Goal: Find specific page/section: Find specific page/section

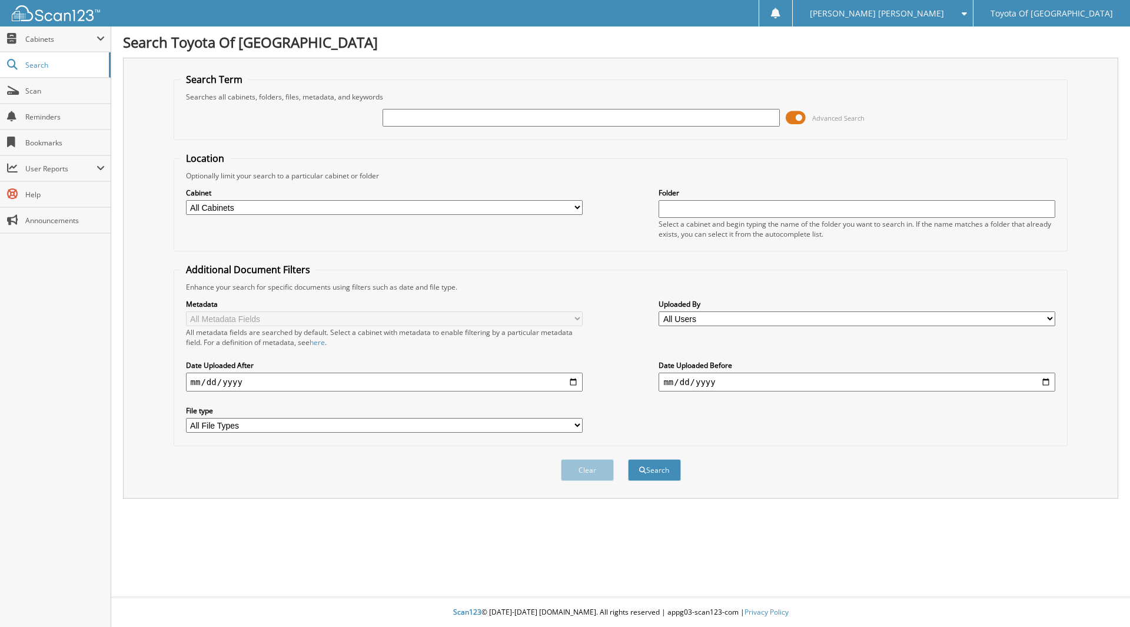
click at [577, 207] on select "All Cabinets ACCOUNTS PAYABLE ACCOUNTS RECEIVABLE BANKS RECS cancellations CAR …" at bounding box center [384, 207] width 397 height 15
select select "1627"
click at [186, 200] on select "All Cabinets ACCOUNTS PAYABLE ACCOUNTS RECEIVABLE BANKS RECS cancellations CAR …" at bounding box center [384, 207] width 397 height 15
click at [420, 117] on input "text" at bounding box center [581, 118] width 397 height 18
type input "334771"
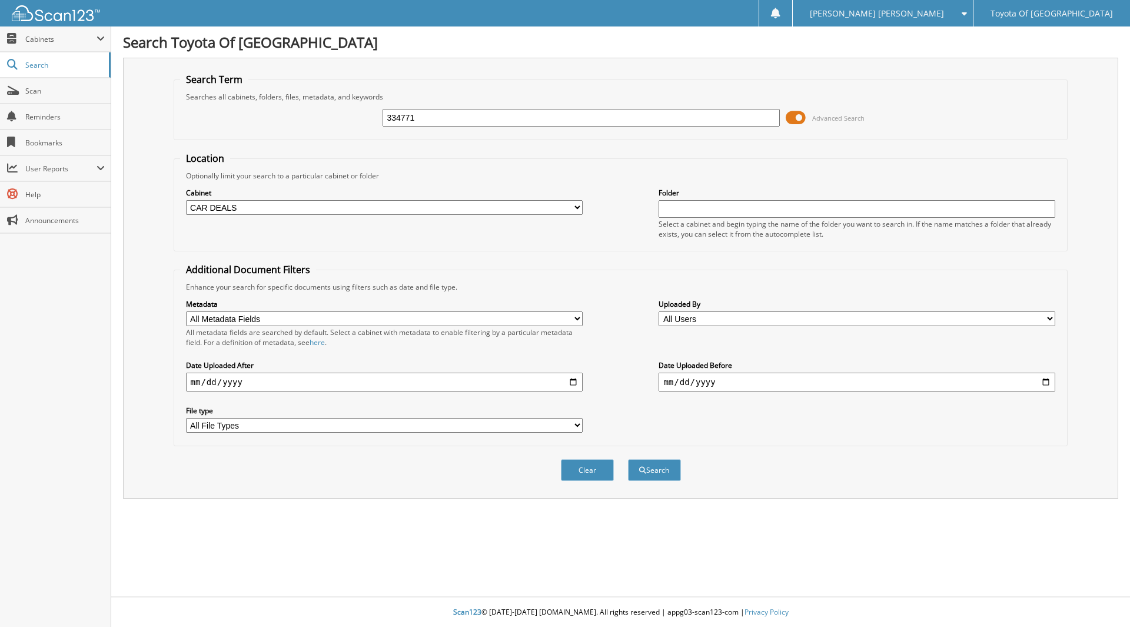
click at [628, 459] on button "Search" at bounding box center [654, 470] width 53 height 22
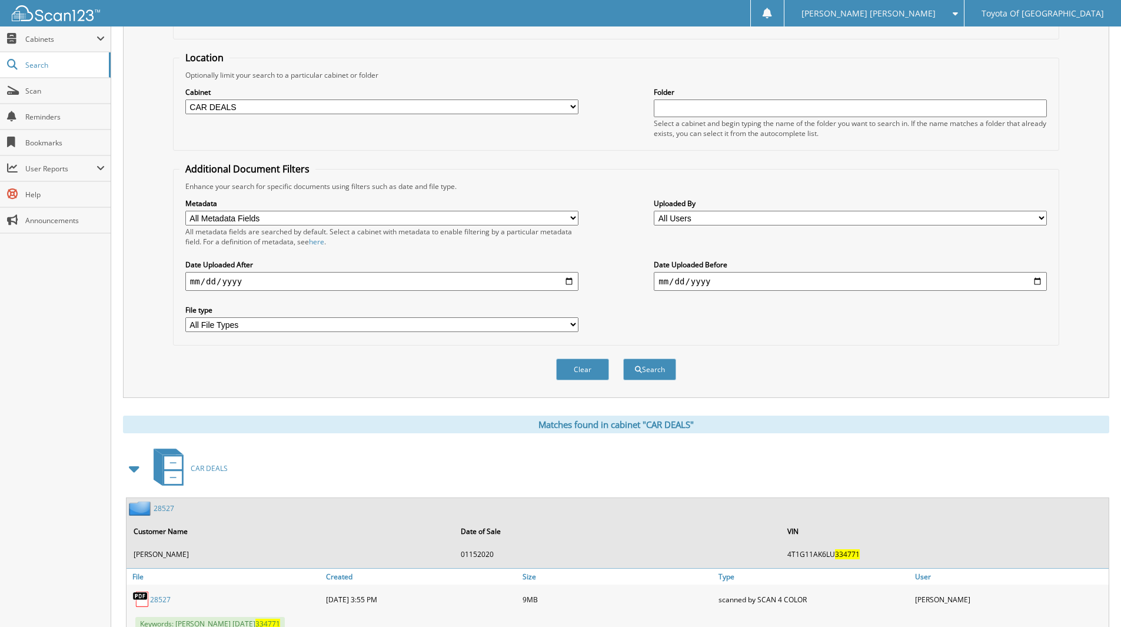
scroll to position [359, 0]
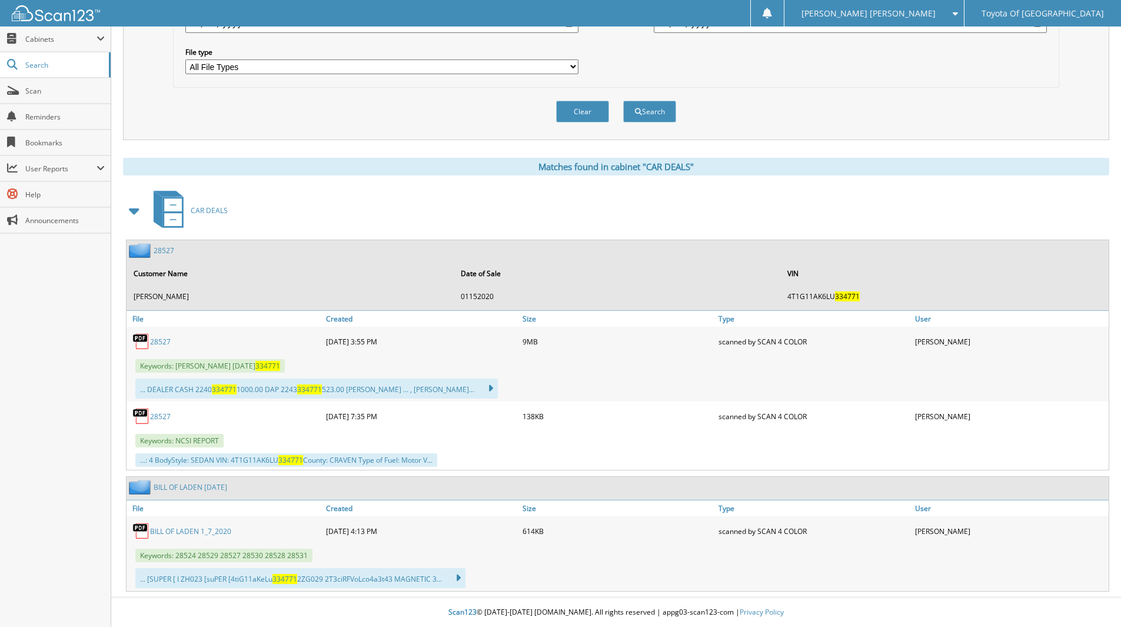
click at [162, 340] on link "28527" at bounding box center [160, 342] width 21 height 10
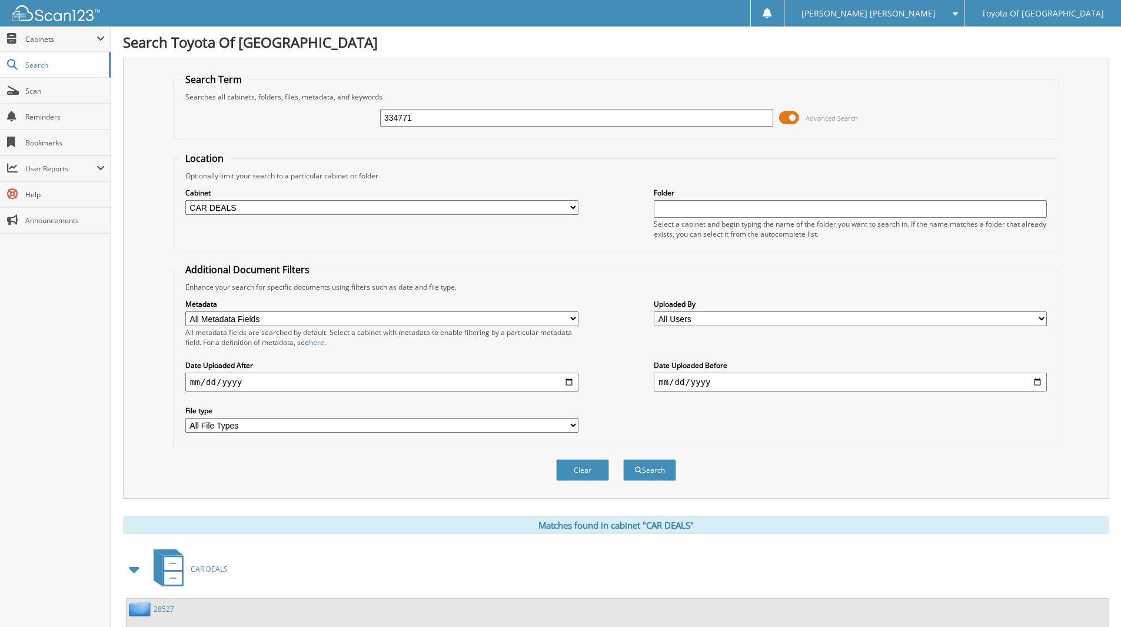
click at [576, 208] on select "All Cabinets ACCOUNTS PAYABLE ACCOUNTS RECEIVABLE BANKS RECS cancellations CAR …" at bounding box center [381, 207] width 393 height 15
select select "1628"
click at [185, 200] on select "All Cabinets ACCOUNTS PAYABLE ACCOUNTS RECEIVABLE BANKS RECS cancellations CAR …" at bounding box center [381, 207] width 393 height 15
drag, startPoint x: 428, startPoint y: 109, endPoint x: 318, endPoint y: 134, distance: 112.2
click at [318, 133] on div "334771 Advanced Search" at bounding box center [615, 118] width 873 height 32
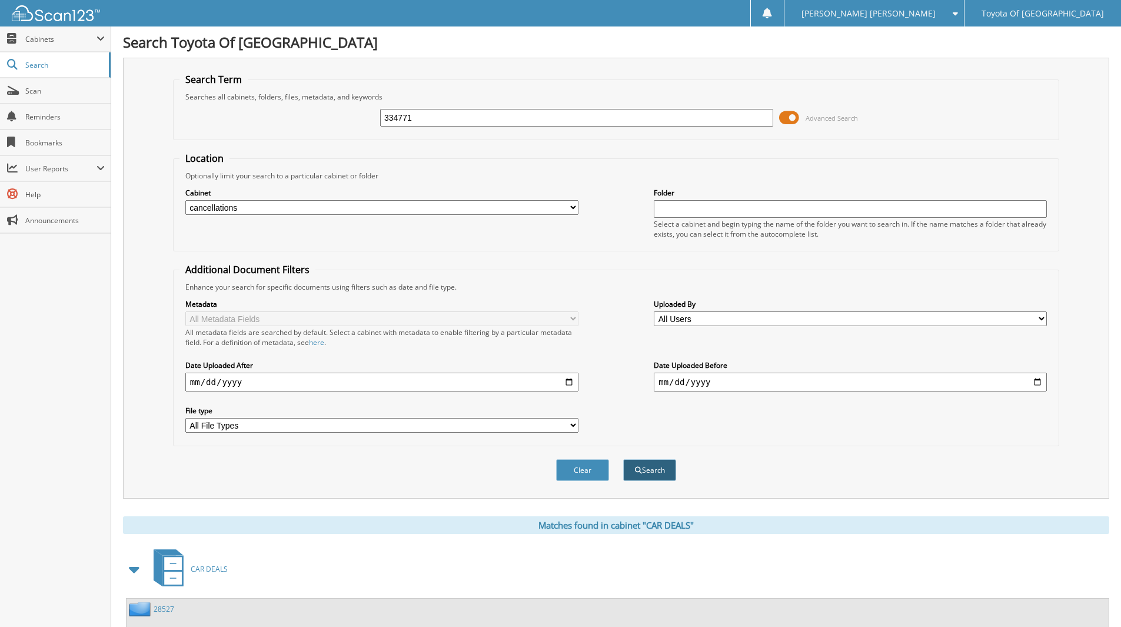
click at [638, 473] on span "submit" at bounding box center [638, 470] width 7 height 7
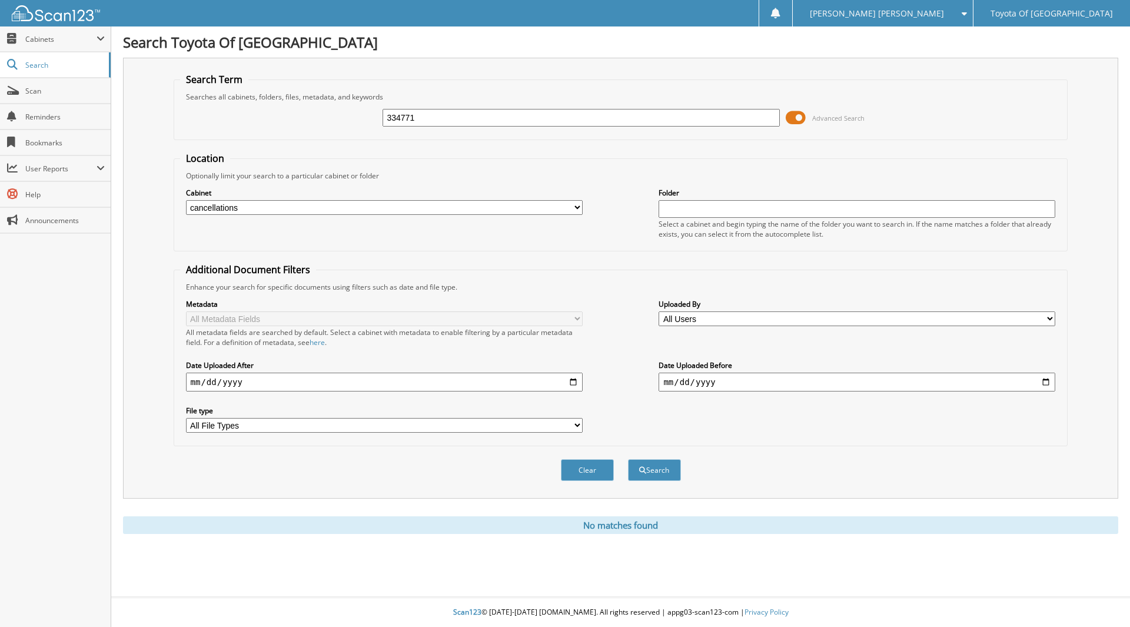
drag, startPoint x: 428, startPoint y: 117, endPoint x: 340, endPoint y: 124, distance: 88.5
click at [340, 124] on div "334771 Advanced Search" at bounding box center [621, 118] width 882 height 32
type input "325859"
click at [628, 459] on button "Search" at bounding box center [654, 470] width 53 height 22
click at [575, 207] on select "All Cabinets ACCOUNTS PAYABLE ACCOUNTS RECEIVABLE BANKS RECS cancellations CAR …" at bounding box center [384, 207] width 397 height 15
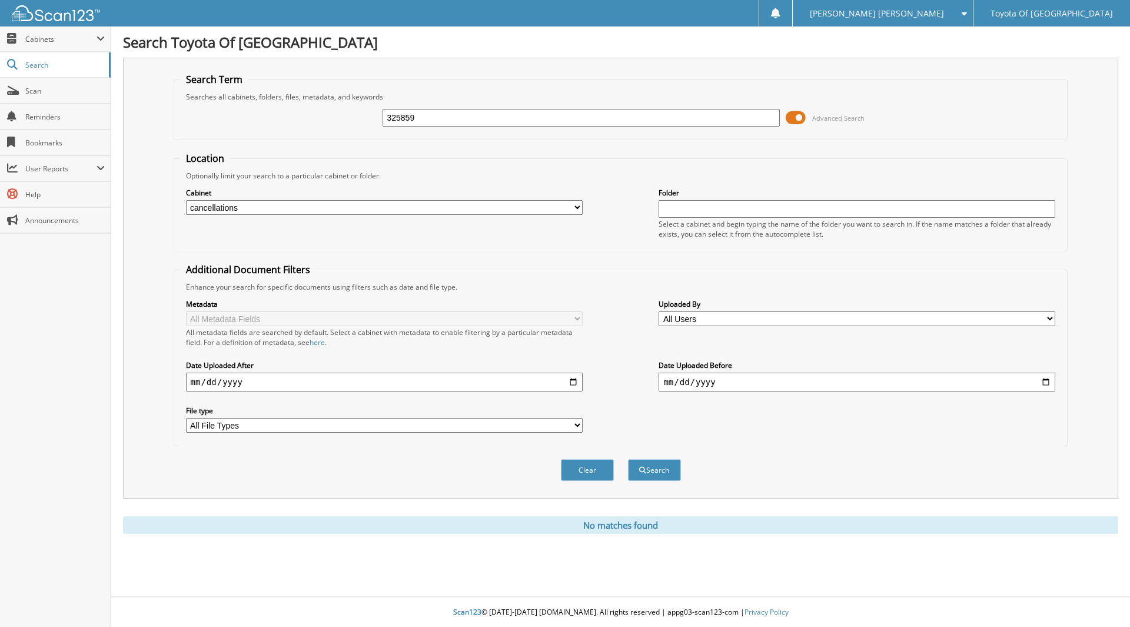
select select "1627"
click at [186, 200] on select "All Cabinets ACCOUNTS PAYABLE ACCOUNTS RECEIVABLE BANKS RECS cancellations CAR …" at bounding box center [384, 207] width 397 height 15
click at [673, 476] on button "Search" at bounding box center [654, 470] width 53 height 22
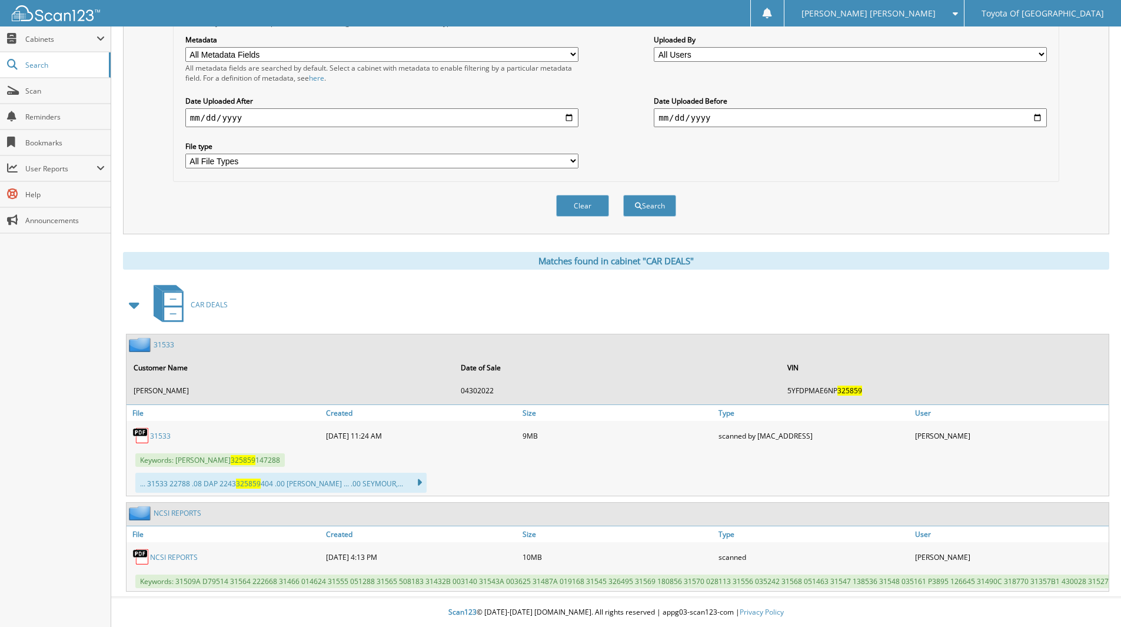
scroll to position [274, 0]
click at [158, 431] on link "31533" at bounding box center [160, 436] width 21 height 10
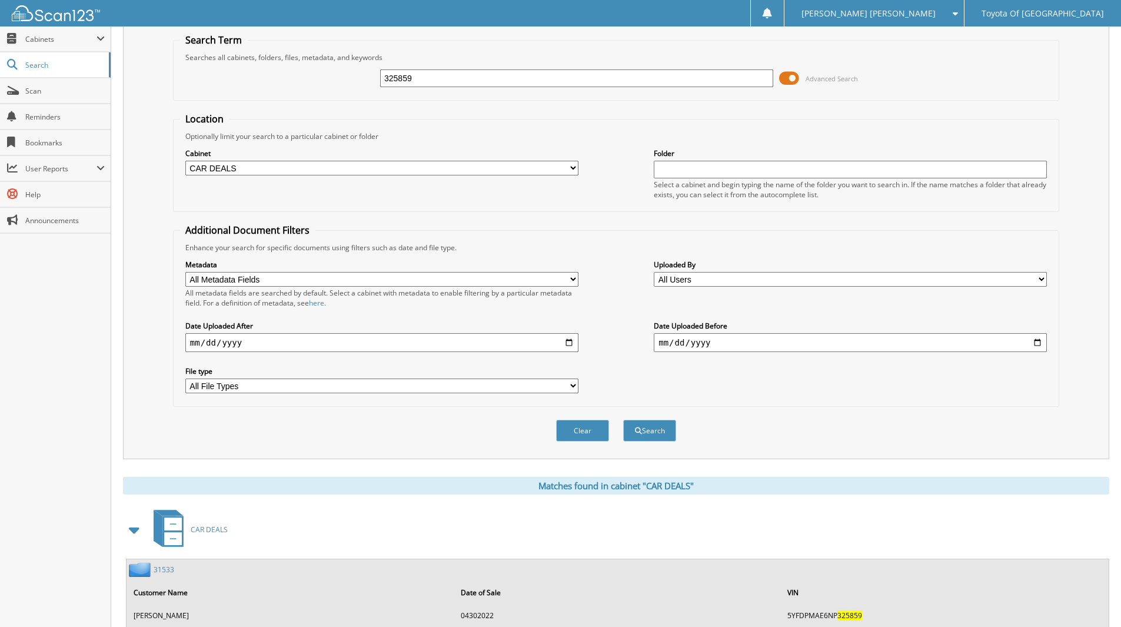
scroll to position [0, 0]
